Goal: Transaction & Acquisition: Purchase product/service

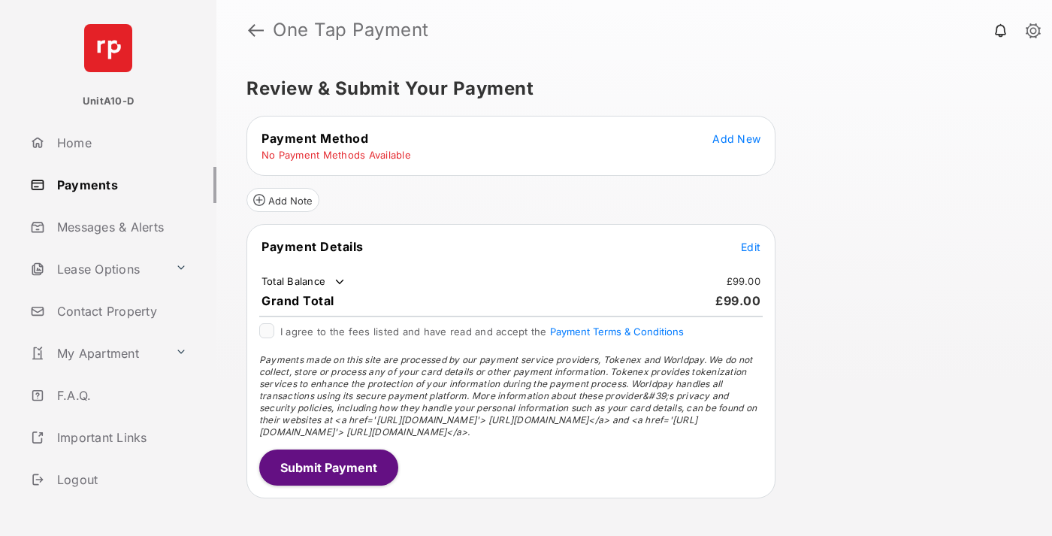
click at [737, 138] on span "Add New" at bounding box center [737, 138] width 48 height 13
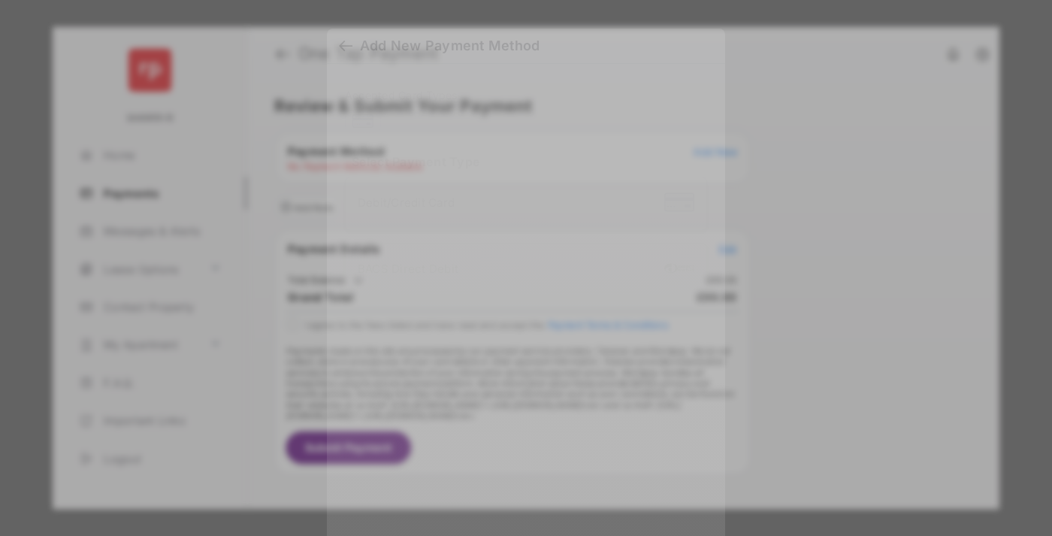
click at [523, 266] on div "BACS Direct Debit" at bounding box center [526, 270] width 337 height 29
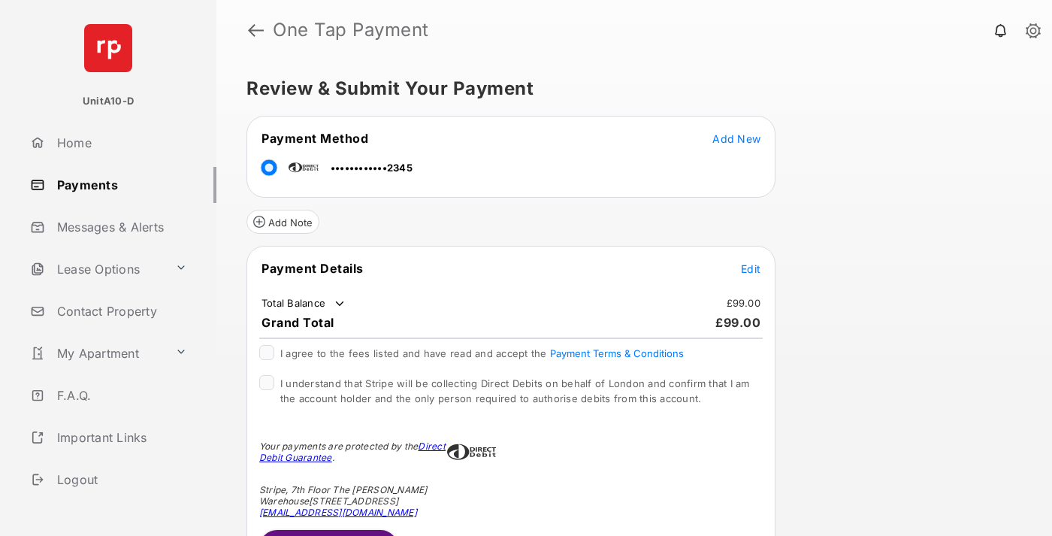
click at [751, 268] on span "Edit" at bounding box center [751, 268] width 20 height 13
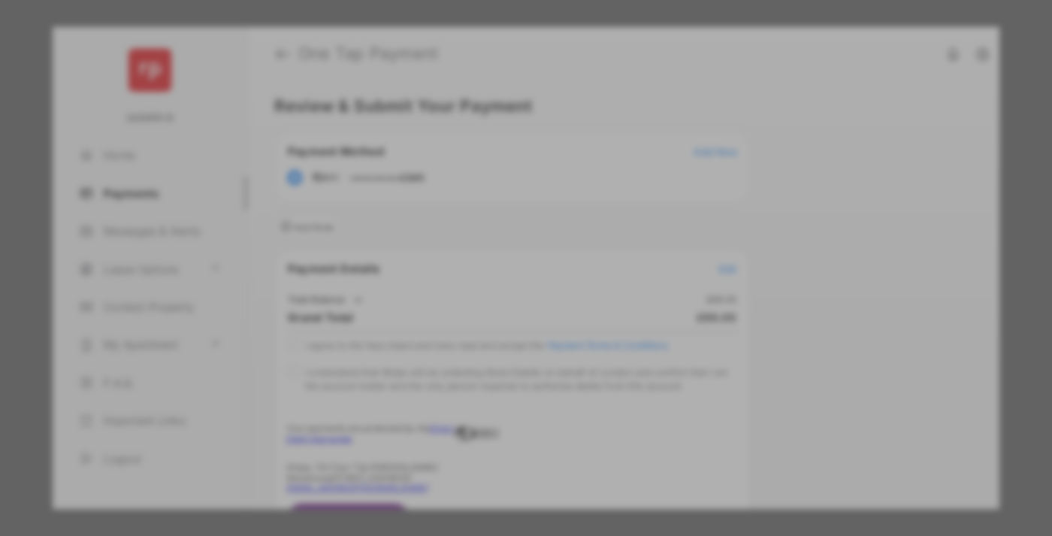
click at [498, 271] on div "Other Amount" at bounding box center [499, 278] width 244 height 26
type input "**"
click at [475, 403] on button "Save" at bounding box center [474, 421] width 75 height 36
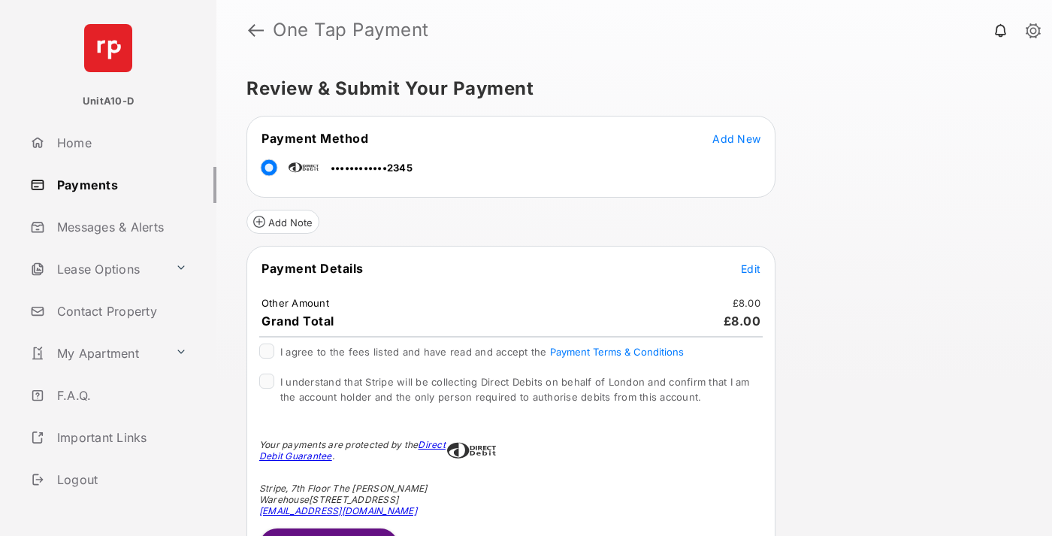
click at [751, 268] on span "Edit" at bounding box center [751, 268] width 20 height 13
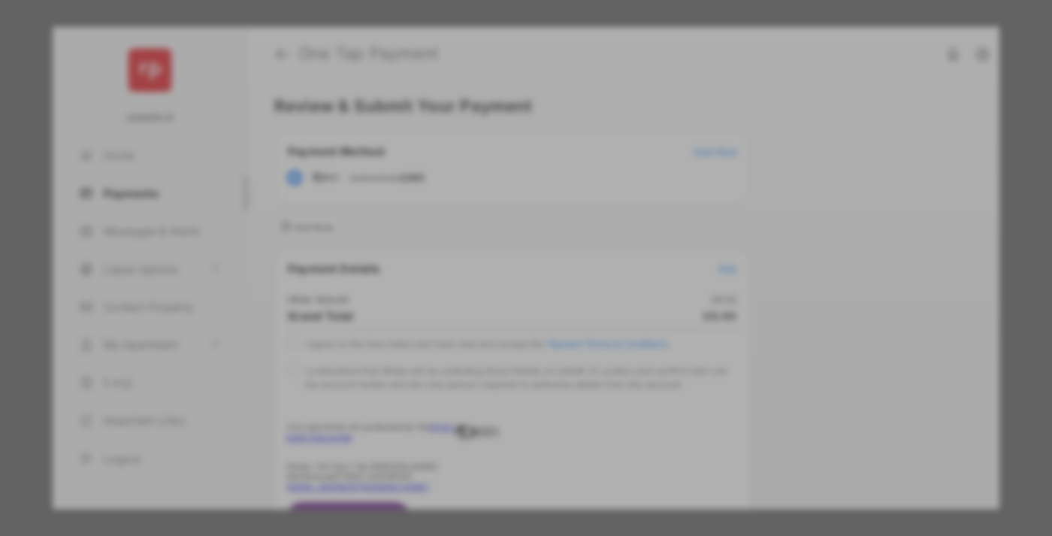
click at [475, 418] on button "Save" at bounding box center [474, 422] width 75 height 36
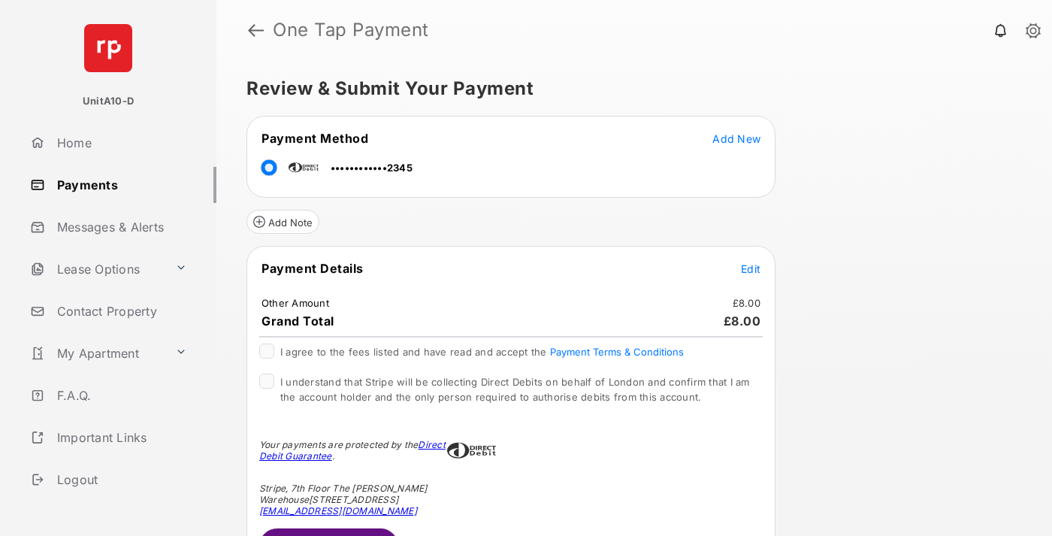
click at [328, 531] on button "Submit Payment" at bounding box center [328, 546] width 139 height 36
